Goal: Information Seeking & Learning: Learn about a topic

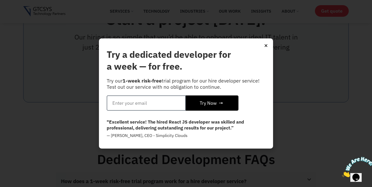
scroll to position [2753, 0]
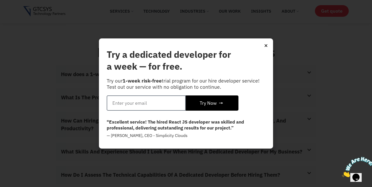
click at [265, 44] on icon "Close" at bounding box center [266, 46] width 4 height 4
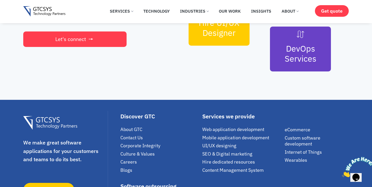
scroll to position [3128, 0]
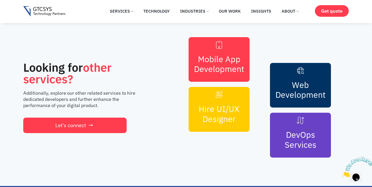
click at [235, 62] on link "Mobile App Development" at bounding box center [219, 64] width 50 height 21
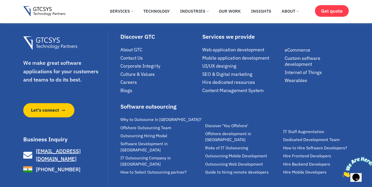
scroll to position [3380, 0]
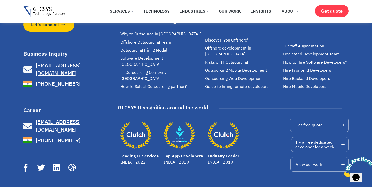
click at [292, 67] on span "Hire Frontend Developers" at bounding box center [307, 70] width 48 height 6
click at [292, 76] on span "Hire Backend Developers" at bounding box center [306, 79] width 47 height 6
click at [296, 59] on span "How to Hire Software Developers?" at bounding box center [315, 62] width 64 height 6
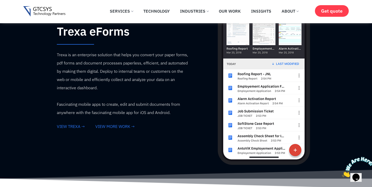
scroll to position [669, 0]
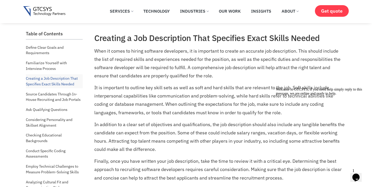
scroll to position [483, 0]
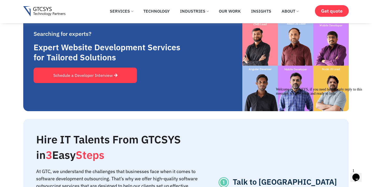
scroll to position [740, 0]
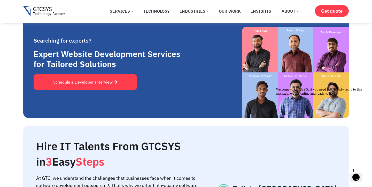
drag, startPoint x: 265, startPoint y: 109, endPoint x: 0, endPoint y: 78, distance: 267.0
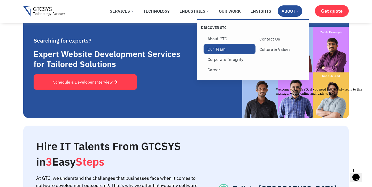
click at [224, 50] on link "Our Team" at bounding box center [230, 49] width 52 height 10
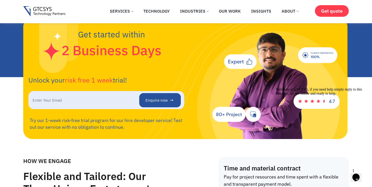
scroll to position [311, 0]
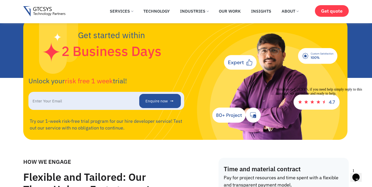
drag, startPoint x: 538, startPoint y: 185, endPoint x: 279, endPoint y: 118, distance: 267.1
drag, startPoint x: 278, startPoint y: 95, endPoint x: 285, endPoint y: 104, distance: 11.3
click at [285, 96] on div "Welcome to GTCSYS, if you need help simply reply to this message, we are online…" at bounding box center [322, 92] width 93 height 8
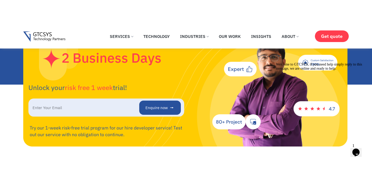
scroll to position [276, 0]
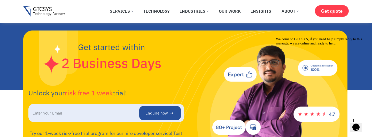
drag, startPoint x: 279, startPoint y: 54, endPoint x: 306, endPoint y: 66, distance: 29.4
click at [306, 45] on div "Welcome to GTCSYS, if you need help simply reply to this message, we are online…" at bounding box center [322, 41] width 93 height 8
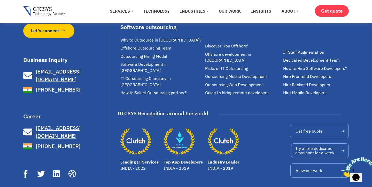
scroll to position [1385, 0]
